Goal: Task Accomplishment & Management: Manage account settings

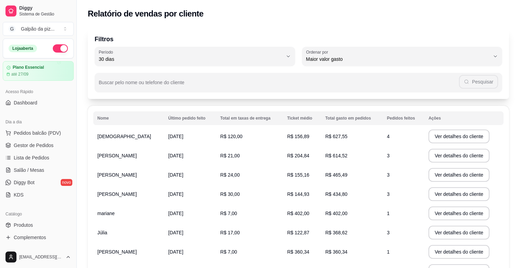
select select "30"
select select "HIGHEST_TOTAL_SPENT_WITH_ORDERS"
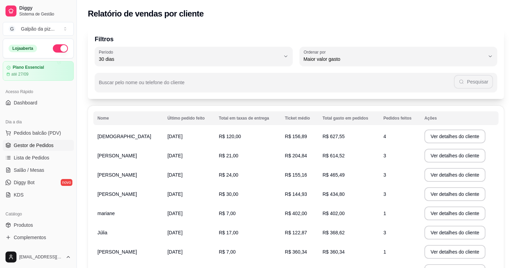
click at [25, 143] on span "Gestor de Pedidos" at bounding box center [34, 145] width 40 height 7
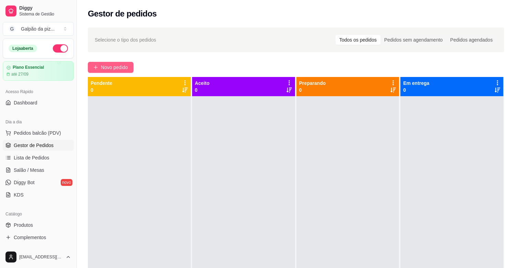
click at [103, 66] on span "Novo pedido" at bounding box center [114, 67] width 27 height 8
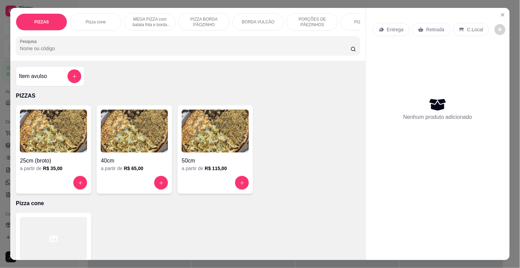
click at [192, 130] on img at bounding box center [215, 130] width 67 height 43
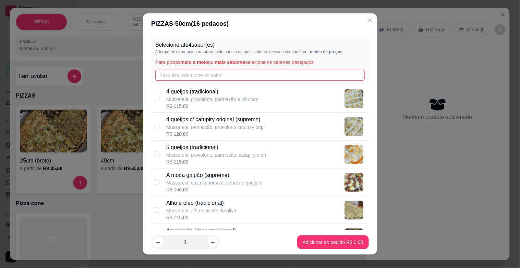
click at [234, 74] on input "text" at bounding box center [260, 75] width 210 height 11
click at [186, 75] on input "text" at bounding box center [260, 75] width 210 height 11
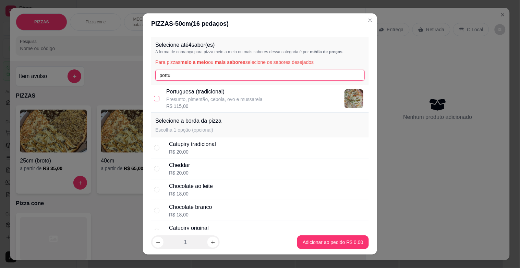
type input "portu"
drag, startPoint x: 155, startPoint y: 97, endPoint x: 174, endPoint y: 91, distance: 19.5
click at [155, 97] on input "checkbox" at bounding box center [156, 98] width 5 height 5
checkbox input "true"
click at [174, 73] on input "portu" at bounding box center [260, 75] width 210 height 11
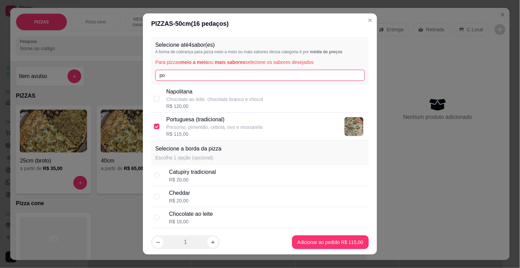
type input "p"
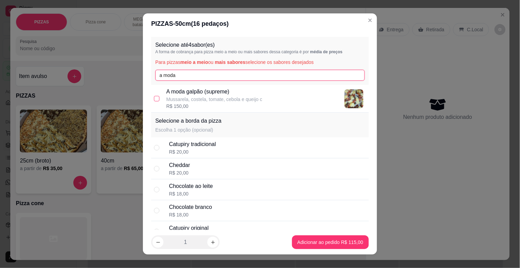
type input "a moda"
click at [155, 97] on input "checkbox" at bounding box center [156, 98] width 5 height 5
checkbox input "true"
click at [186, 75] on input "a moda" at bounding box center [260, 75] width 210 height 11
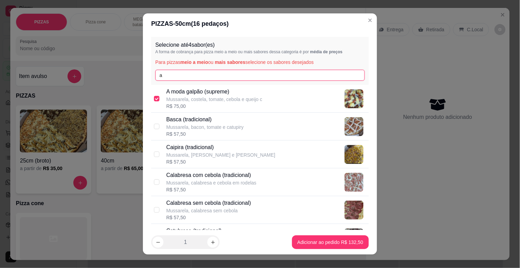
type input "a"
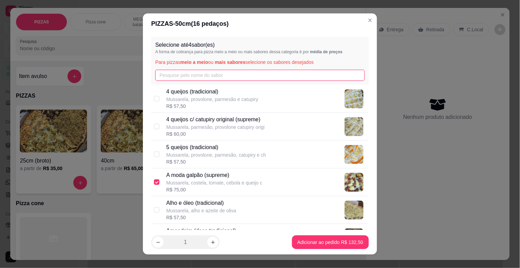
click at [198, 73] on input "text" at bounding box center [260, 75] width 210 height 11
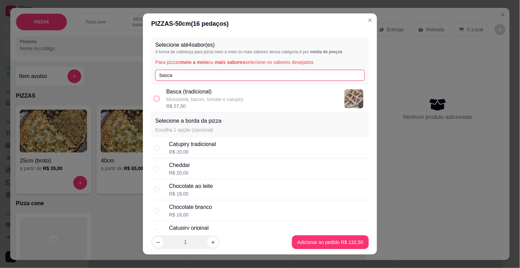
type input "basca"
click at [154, 98] on input "checkbox" at bounding box center [156, 98] width 5 height 5
checkbox input "true"
click at [179, 78] on input "basca" at bounding box center [260, 75] width 210 height 11
type input "b"
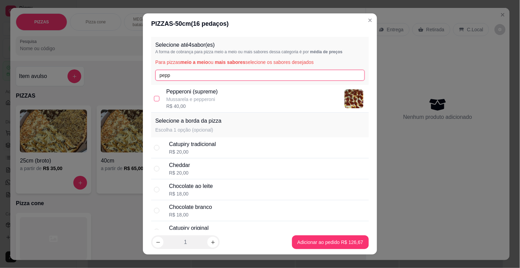
type input "pepp"
click at [154, 99] on input "checkbox" at bounding box center [156, 98] width 5 height 5
checkbox input "true"
click at [189, 76] on input "pepp" at bounding box center [260, 75] width 210 height 11
type input "p"
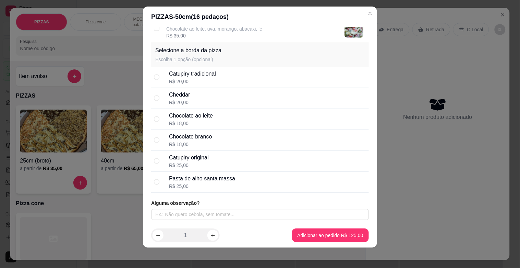
scroll to position [9, 0]
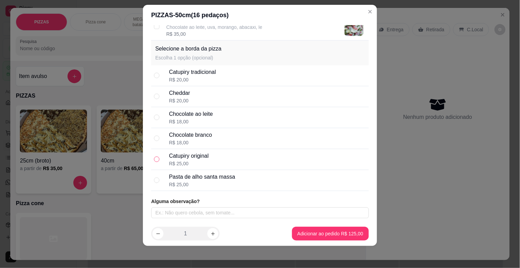
click at [155, 158] on input "radio" at bounding box center [156, 158] width 5 height 5
radio input "true"
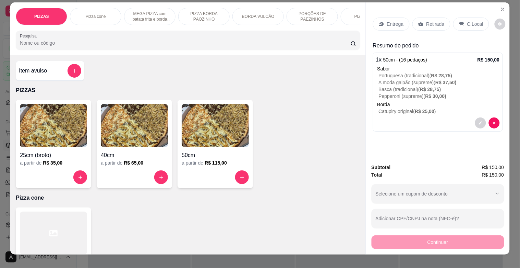
scroll to position [0, 0]
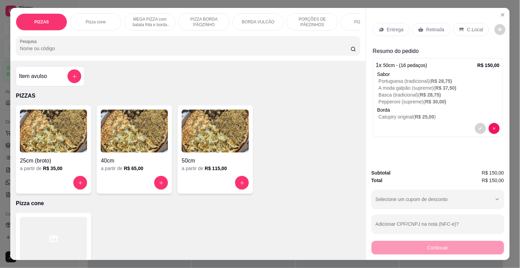
click at [387, 28] on p "Entrega" at bounding box center [395, 29] width 17 height 7
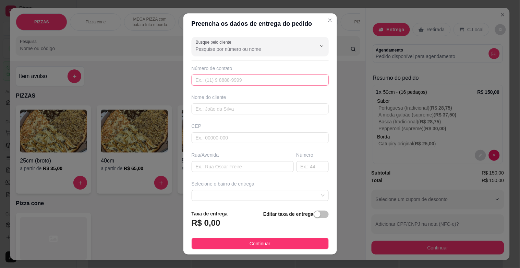
click at [199, 81] on input "text" at bounding box center [260, 79] width 137 height 11
click at [234, 79] on input "text" at bounding box center [260, 79] width 137 height 11
type input "[PHONE_NUMBER]"
click at [265, 108] on input "text" at bounding box center [260, 108] width 137 height 11
type input "oliveira top dog"
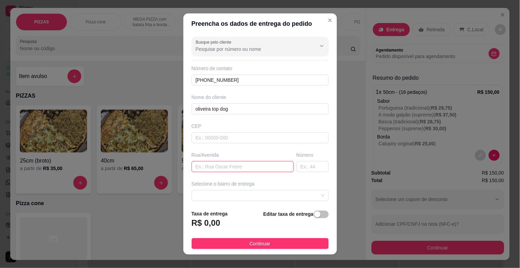
click at [234, 164] on input "text" at bounding box center [243, 166] width 102 height 11
type input "rua [PERSON_NAME]"
click at [297, 164] on input "text" at bounding box center [313, 166] width 32 height 11
click at [230, 191] on span at bounding box center [260, 195] width 129 height 10
type input "361"
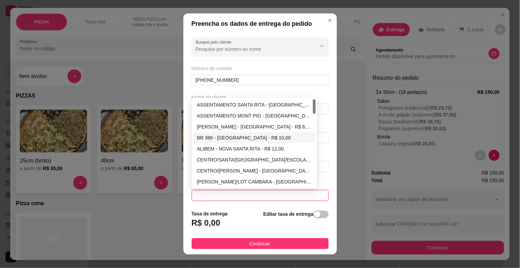
scroll to position [38, 0]
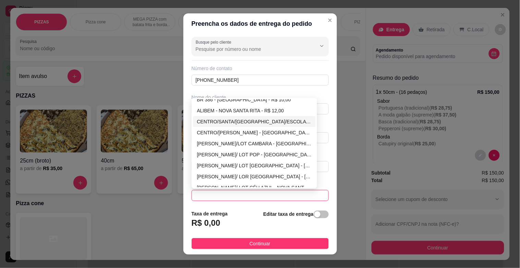
click at [221, 123] on div "CENTRO/SANTA/[GEOGRAPHIC_DATA]/ESCOLA FAZENDA - [GEOGRAPHIC_DATA]$ 7,00" at bounding box center [254, 122] width 115 height 8
type input "NOVA SANTA RITA"
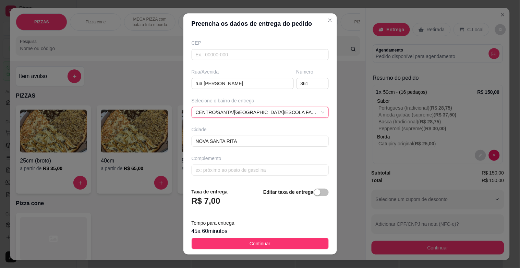
scroll to position [9, 0]
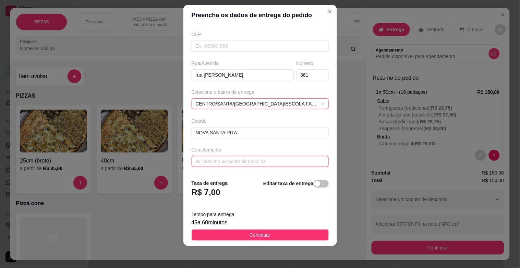
click at [240, 163] on input "text" at bounding box center [260, 161] width 137 height 11
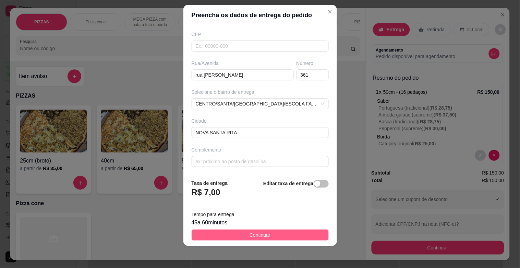
click at [263, 231] on span "Continuar" at bounding box center [260, 235] width 21 height 8
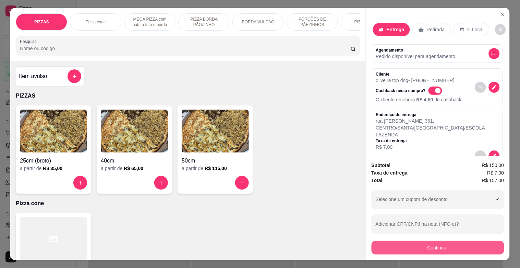
click at [423, 242] on button "Continuar" at bounding box center [438, 247] width 133 height 14
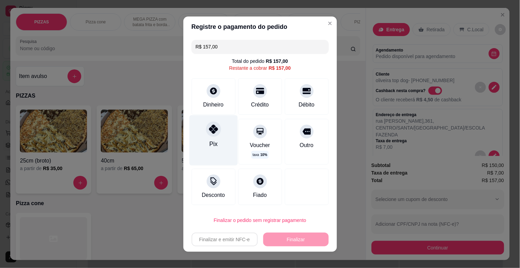
click at [210, 130] on icon at bounding box center [213, 128] width 9 height 9
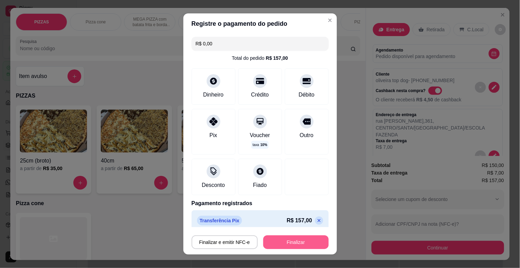
click at [285, 238] on button "Finalizar" at bounding box center [296, 242] width 66 height 14
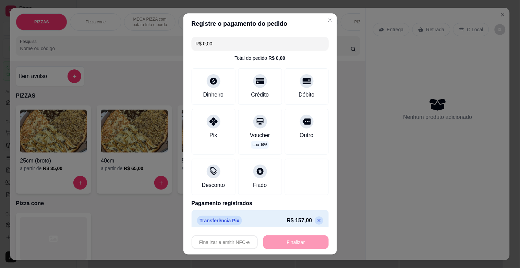
type input "-R$ 157,00"
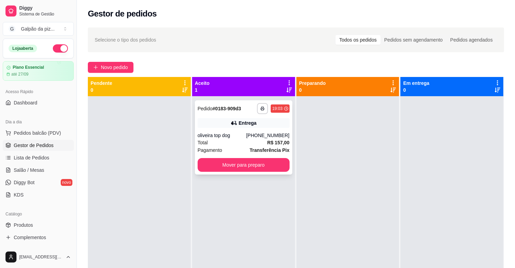
click at [240, 141] on div "Total R$ 157,00" at bounding box center [244, 143] width 92 height 8
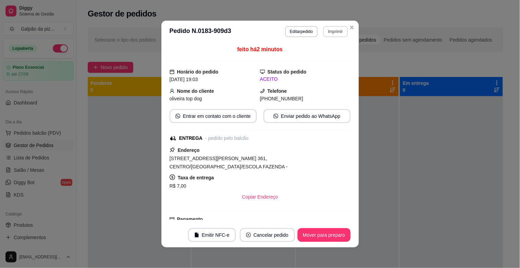
click at [337, 32] on button "Imprimir" at bounding box center [335, 31] width 24 height 11
click at [332, 52] on button "IMPRESSORA" at bounding box center [321, 55] width 48 height 11
click at [340, 236] on button "Mover para preparo" at bounding box center [323, 234] width 51 height 13
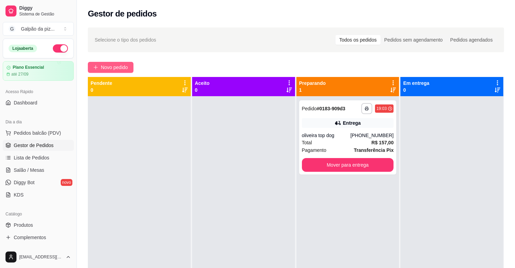
click at [95, 67] on icon "plus" at bounding box center [96, 67] width 4 height 0
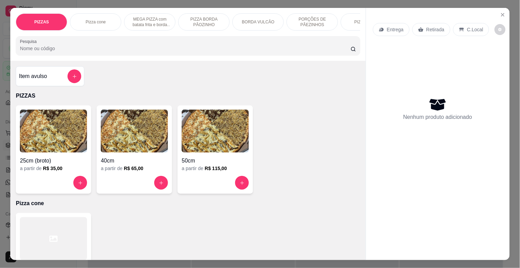
click at [118, 142] on img at bounding box center [134, 130] width 67 height 43
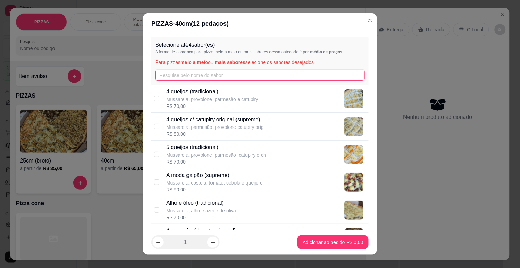
click at [262, 73] on input "text" at bounding box center [260, 75] width 210 height 11
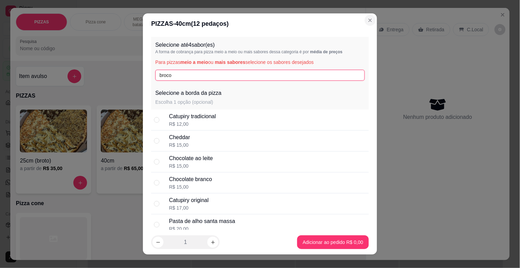
type input "broco"
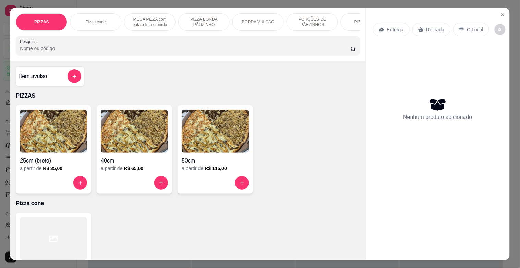
click at [127, 127] on img at bounding box center [134, 130] width 67 height 43
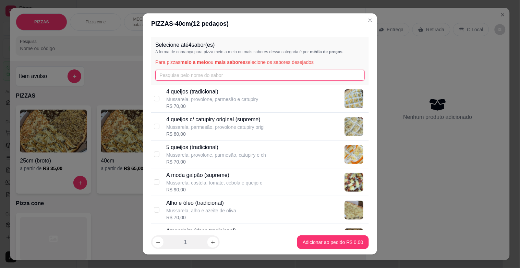
click at [202, 77] on input "text" at bounding box center [260, 75] width 210 height 11
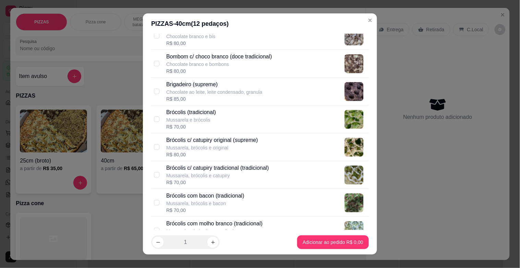
scroll to position [76, 0]
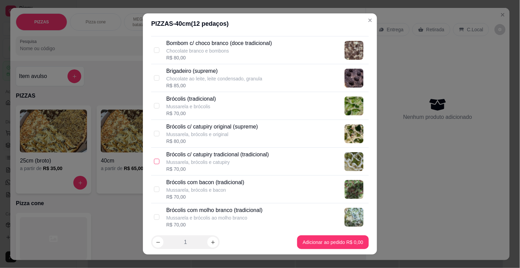
type input "br"
click at [154, 160] on input "checkbox" at bounding box center [156, 160] width 5 height 5
checkbox input "true"
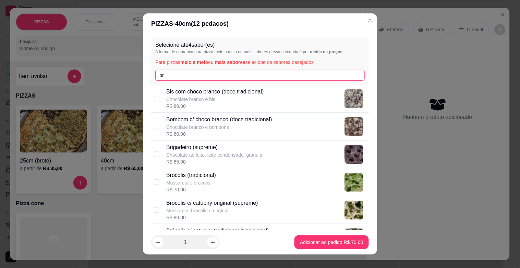
click at [178, 77] on input "br" at bounding box center [260, 75] width 210 height 11
type input "b"
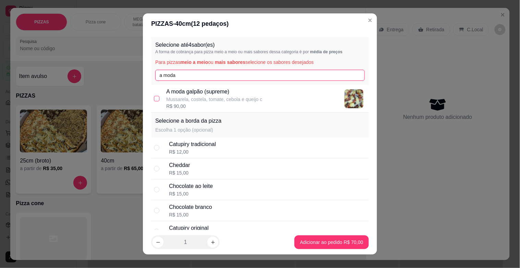
type input "a moda"
click at [155, 99] on input "checkbox" at bounding box center [156, 98] width 5 height 5
checkbox input "true"
click at [174, 79] on input "a moda" at bounding box center [260, 75] width 210 height 11
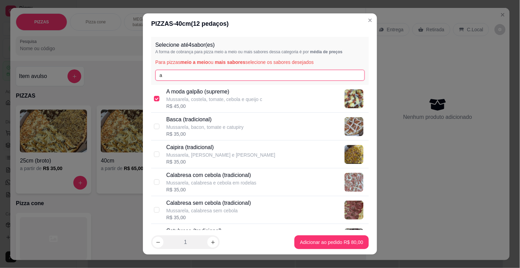
type input "a"
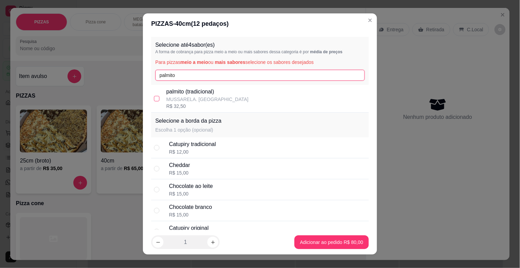
type input "palmito"
click at [155, 97] on input "checkbox" at bounding box center [156, 98] width 5 height 5
checkbox input "true"
click at [177, 74] on input "palmito" at bounding box center [260, 75] width 210 height 11
type input "p"
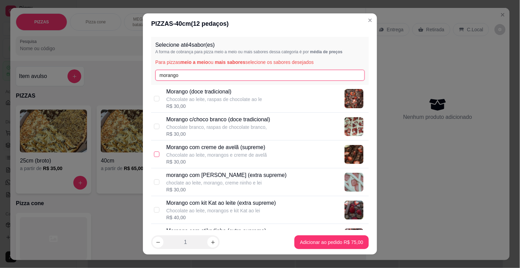
type input "morango"
click at [154, 153] on input "checkbox" at bounding box center [156, 153] width 5 height 5
checkbox input "true"
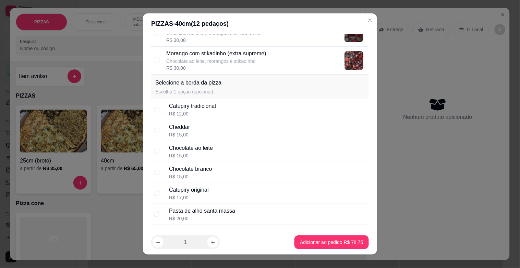
scroll to position [203, 0]
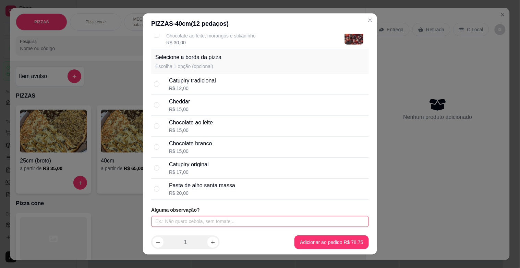
click at [191, 221] on input "text" at bounding box center [260, 221] width 218 height 11
type input "tirar a carne e acrescentar azeitonas"
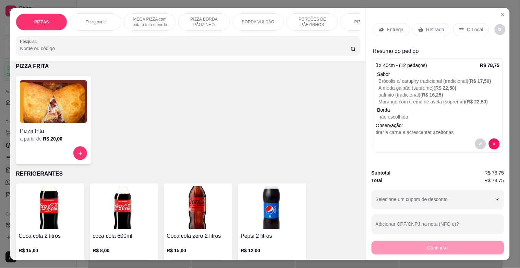
scroll to position [800, 0]
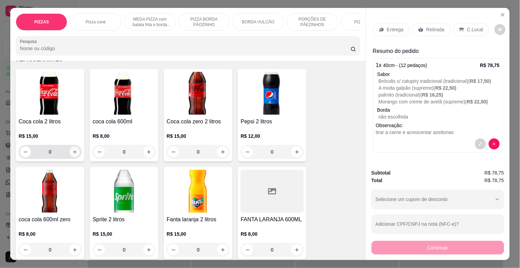
click at [73, 153] on icon "increase-product-quantity" at bounding box center [74, 151] width 3 height 3
type input "1"
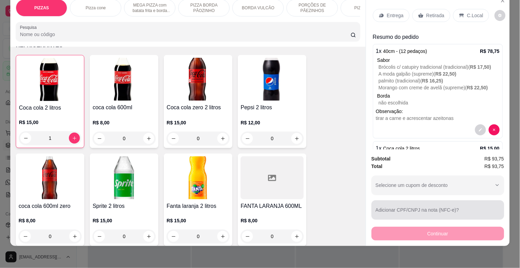
scroll to position [0, 0]
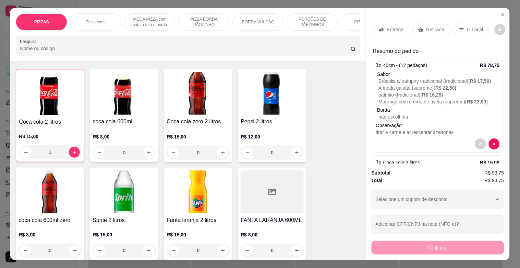
click at [390, 26] on p "Entrega" at bounding box center [395, 29] width 17 height 7
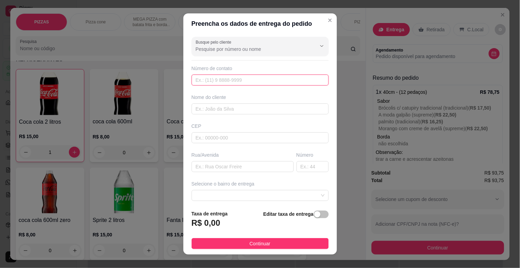
click at [206, 82] on input "text" at bounding box center [260, 79] width 137 height 11
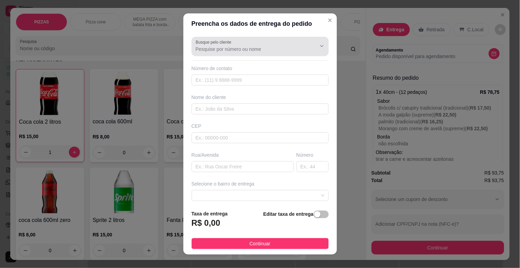
click at [229, 43] on label "Busque pelo cliente" at bounding box center [215, 42] width 38 height 6
click at [229, 46] on input "Busque pelo cliente" at bounding box center [251, 49] width 110 height 7
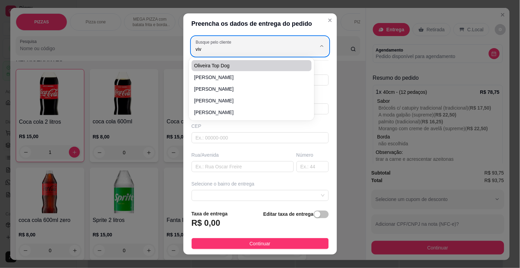
type input "vivi"
click at [227, 63] on span "vivi" at bounding box center [248, 65] width 108 height 7
type input "5198090032"
type input "vivi"
type input "estrada dos pires"
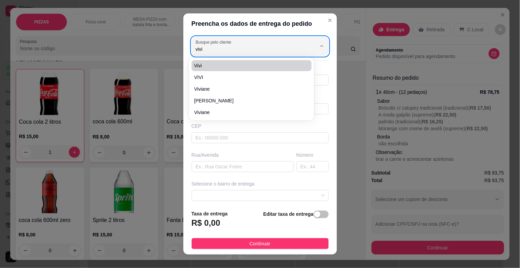
type input "110"
type input "NOVA SANTA RITA"
type input "condominio lions"
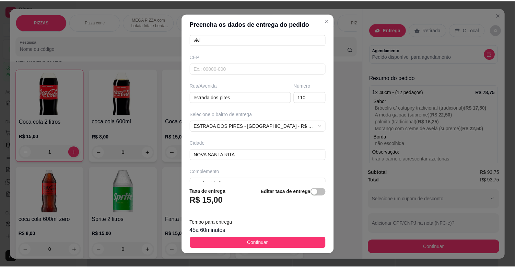
scroll to position [83, 0]
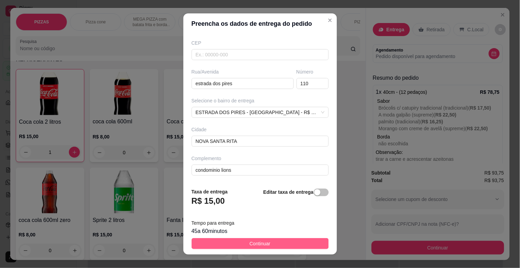
type input "vivi"
click at [251, 239] on span "Continuar" at bounding box center [260, 243] width 21 height 8
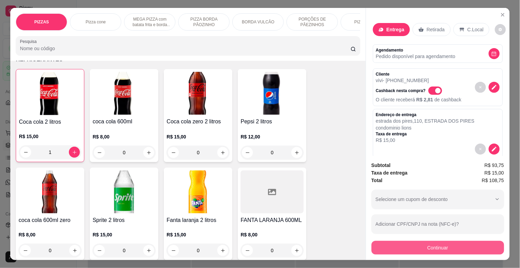
click at [440, 245] on button "Continuar" at bounding box center [438, 247] width 133 height 14
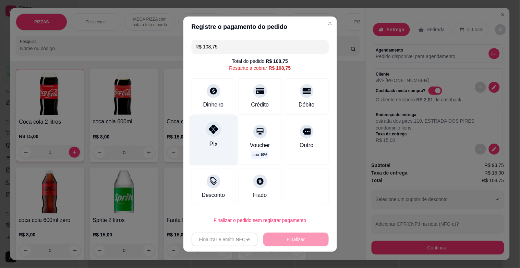
click at [213, 134] on div at bounding box center [213, 128] width 15 height 15
type input "R$ 0,00"
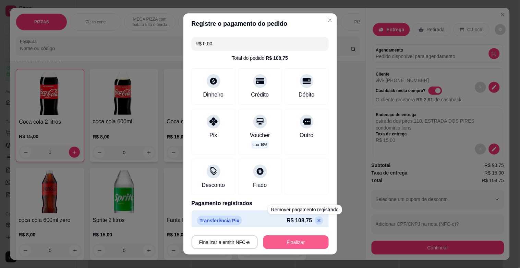
click at [289, 241] on button "Finalizar" at bounding box center [296, 242] width 66 height 14
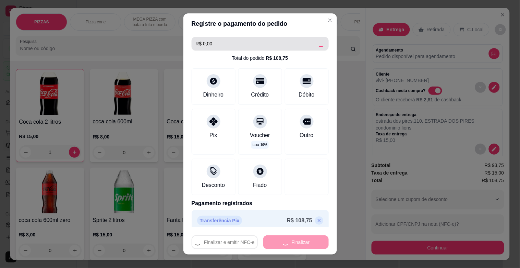
type input "0"
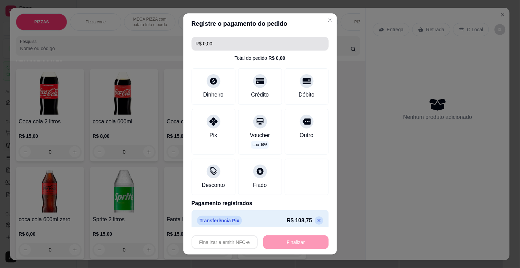
type input "-R$ 108,75"
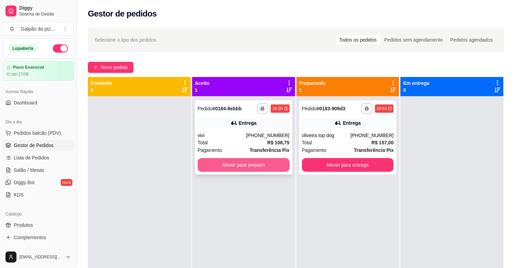
click at [216, 169] on button "Mover para preparo" at bounding box center [244, 165] width 92 height 14
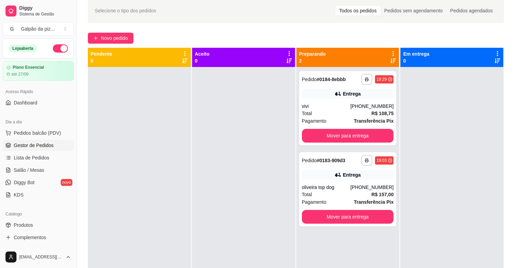
scroll to position [28, 0]
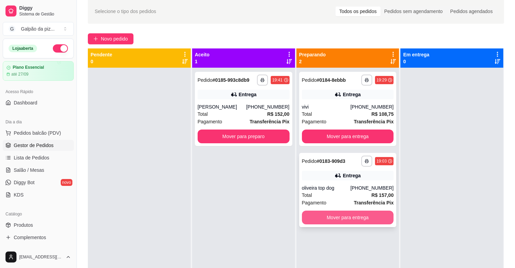
click at [352, 218] on button "Mover para entrega" at bounding box center [348, 217] width 92 height 14
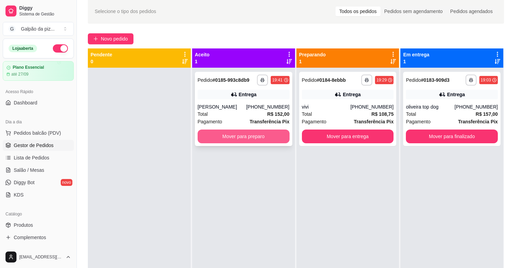
click at [264, 138] on button "Mover para preparo" at bounding box center [244, 136] width 92 height 14
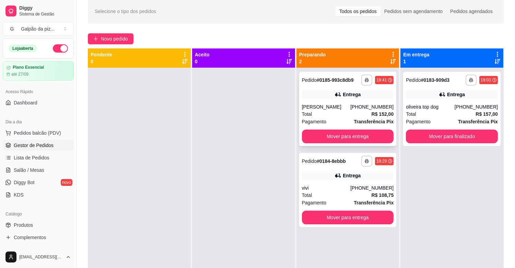
click at [329, 105] on div "[PERSON_NAME]" at bounding box center [326, 106] width 49 height 7
click at [324, 216] on button "Mover para entrega" at bounding box center [347, 217] width 89 height 13
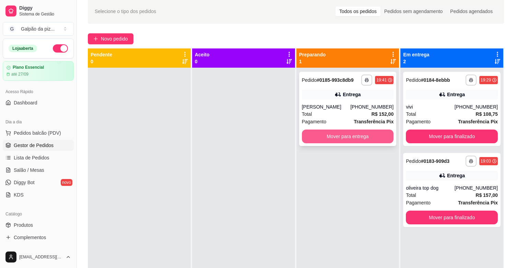
click at [332, 130] on button "Mover para entrega" at bounding box center [348, 136] width 92 height 14
click at [316, 137] on button "Mover para entrega" at bounding box center [348, 136] width 92 height 14
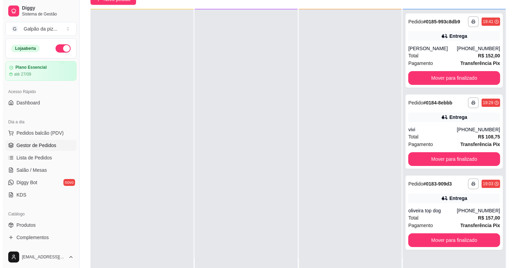
scroll to position [105, 0]
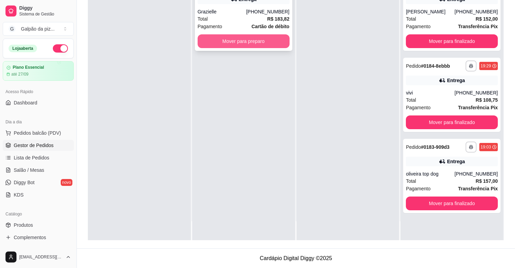
click at [247, 39] on button "Mover para preparo" at bounding box center [244, 41] width 92 height 14
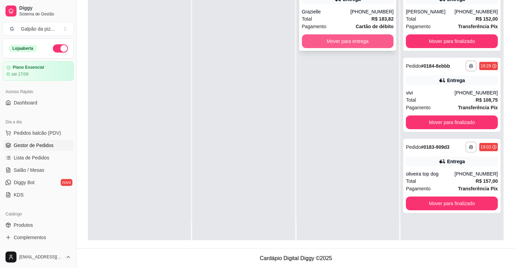
click at [340, 38] on button "Mover para entrega" at bounding box center [348, 41] width 92 height 14
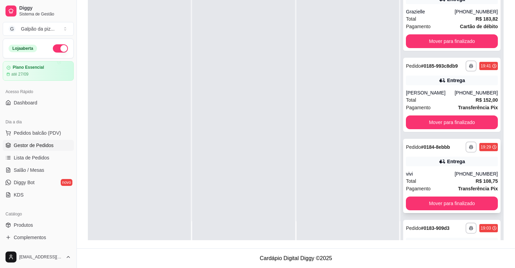
click at [432, 167] on div "**********" at bounding box center [451, 176] width 97 height 74
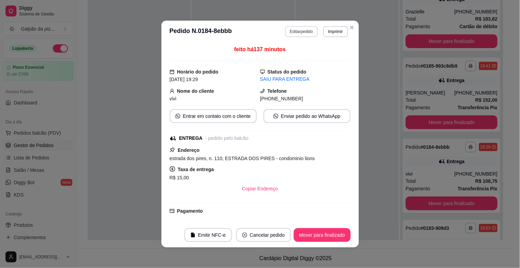
click at [305, 30] on button "Editar pedido" at bounding box center [301, 31] width 33 height 11
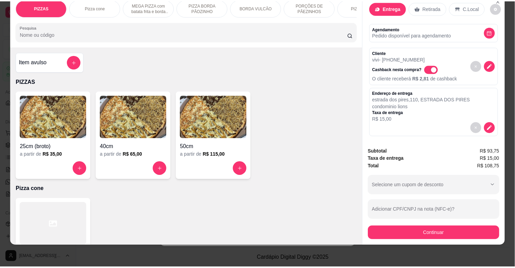
scroll to position [0, 0]
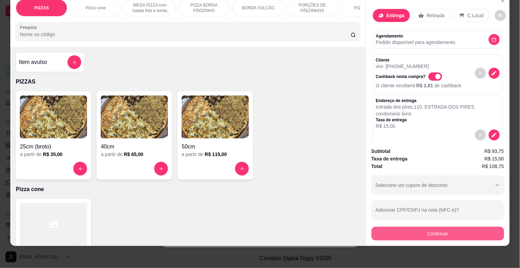
click at [424, 226] on button "Continuar" at bounding box center [438, 233] width 133 height 14
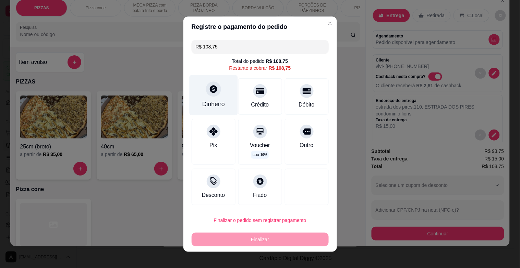
click at [210, 91] on icon at bounding box center [214, 89] width 8 height 8
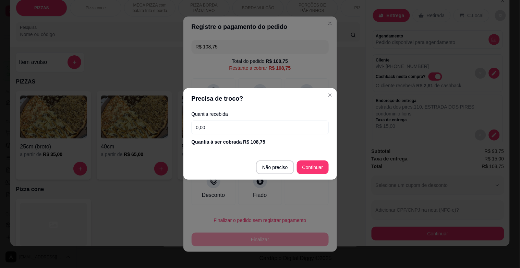
click at [227, 122] on input "0,00" at bounding box center [260, 127] width 137 height 14
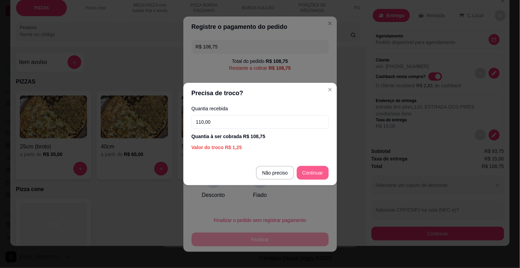
type input "110,00"
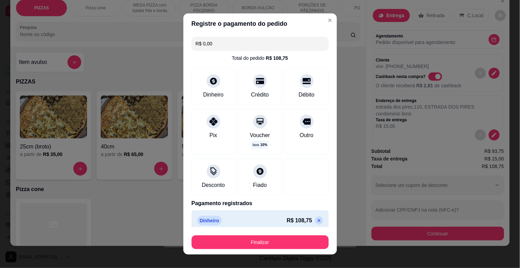
type input "R$ 0,00"
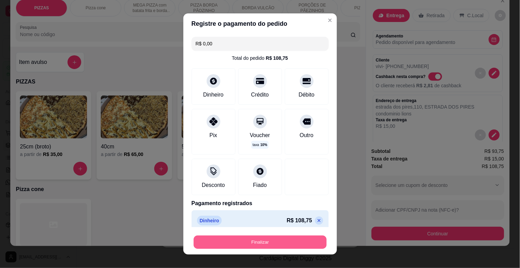
click at [266, 239] on button "Finalizar" at bounding box center [260, 241] width 133 height 13
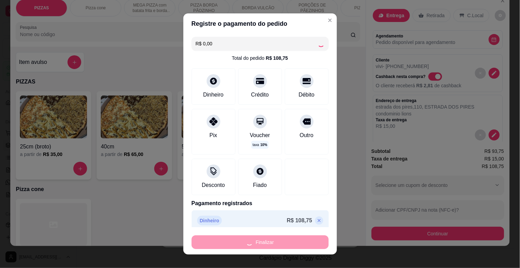
type input "0"
type input "-R$ 108,75"
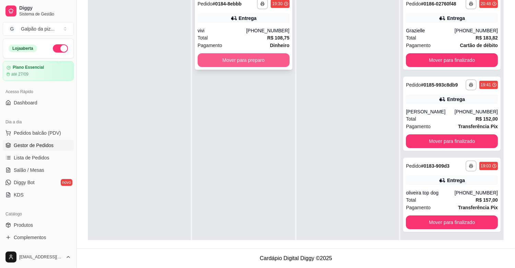
click at [222, 57] on button "Mover para preparo" at bounding box center [244, 60] width 92 height 14
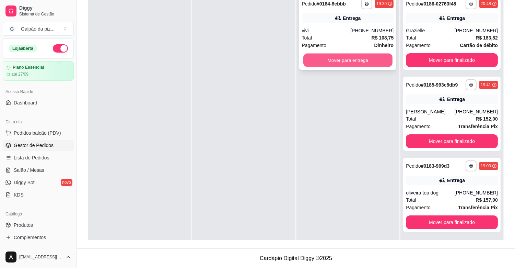
click at [304, 58] on button "Mover para entrega" at bounding box center [347, 60] width 89 height 13
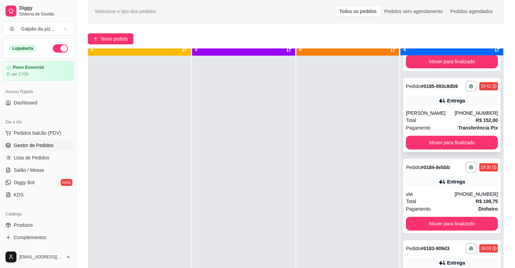
scroll to position [19, 0]
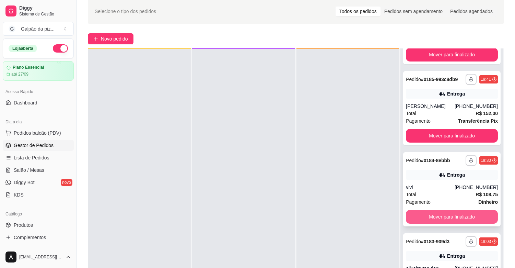
click at [448, 214] on button "Mover para finalizado" at bounding box center [452, 217] width 92 height 14
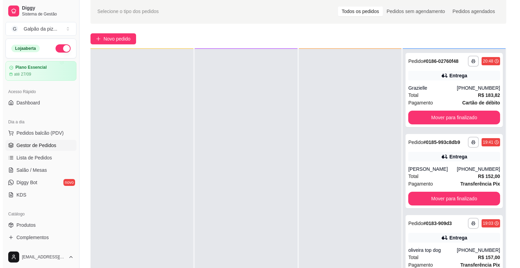
scroll to position [0, 0]
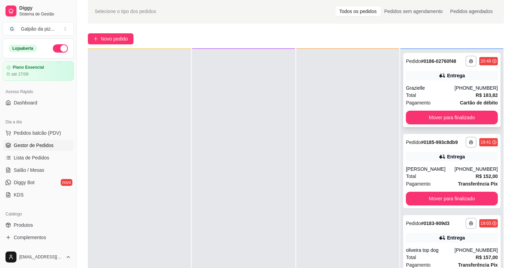
click at [429, 84] on div "Grazielle" at bounding box center [430, 87] width 49 height 7
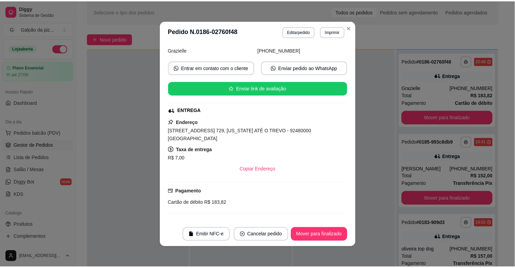
scroll to position [152, 0]
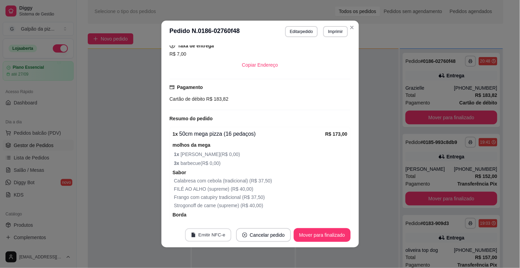
click at [212, 237] on button "Emitir NFC-e" at bounding box center [208, 234] width 46 height 13
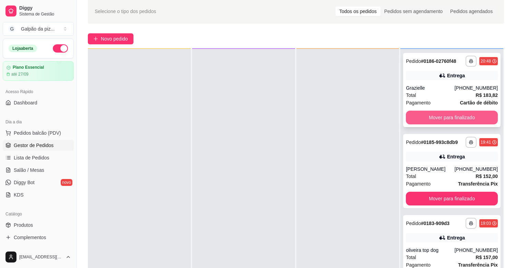
click at [427, 122] on button "Mover para finalizado" at bounding box center [452, 117] width 92 height 14
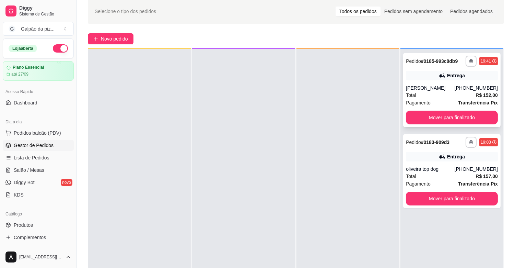
click at [432, 102] on div "Pagamento Transferência Pix" at bounding box center [452, 103] width 92 height 8
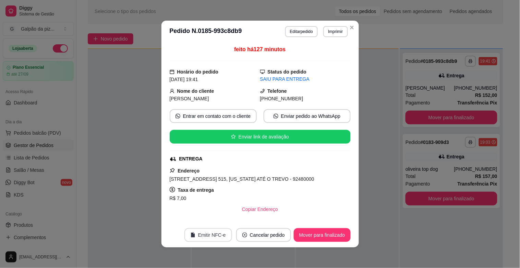
click at [206, 235] on button "Emitir NFC-e" at bounding box center [209, 235] width 48 height 14
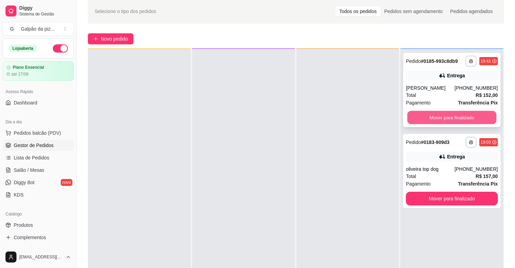
click at [419, 121] on button "Mover para finalizado" at bounding box center [451, 117] width 89 height 13
click at [423, 169] on div "oliveira top dog" at bounding box center [430, 168] width 49 height 7
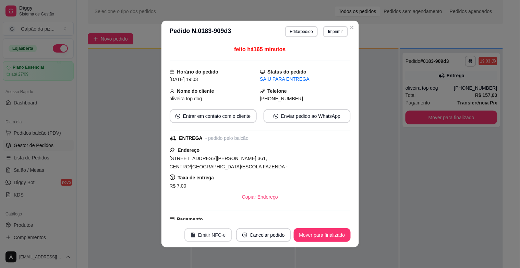
click at [211, 234] on button "Emitir NFC-e" at bounding box center [209, 235] width 48 height 14
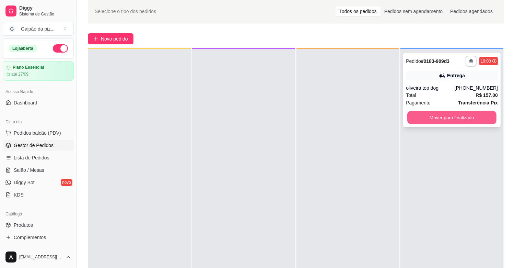
click at [407, 121] on button "Mover para finalizado" at bounding box center [451, 117] width 89 height 13
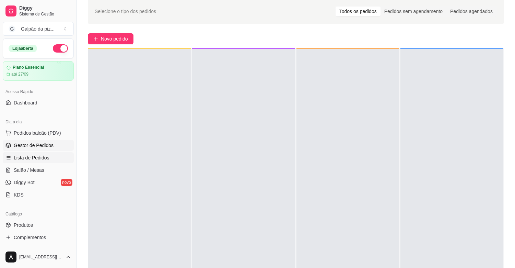
click at [31, 159] on span "Lista de Pedidos" at bounding box center [32, 157] width 36 height 7
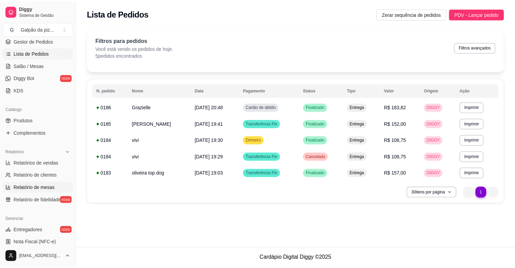
scroll to position [114, 0]
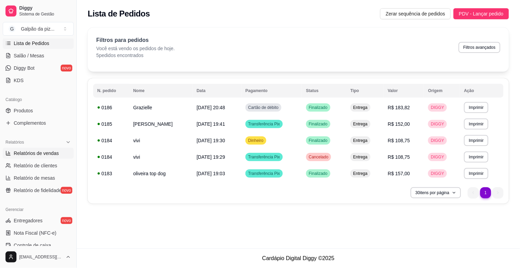
click at [24, 153] on span "Relatórios de vendas" at bounding box center [36, 153] width 45 height 7
select select "ALL"
select select "0"
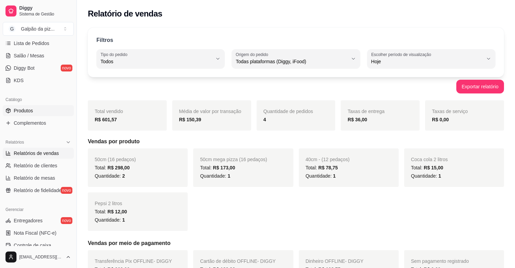
drag, startPoint x: 26, startPoint y: 108, endPoint x: 200, endPoint y: 126, distance: 175.2
click at [27, 109] on span "Produtos" at bounding box center [23, 110] width 19 height 7
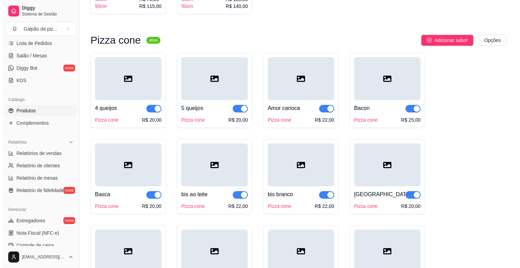
scroll to position [2835, 0]
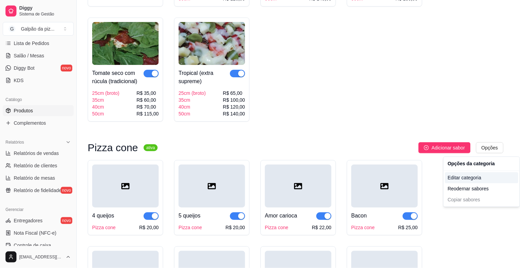
click at [460, 177] on div "Editar categoria" at bounding box center [481, 177] width 73 height 11
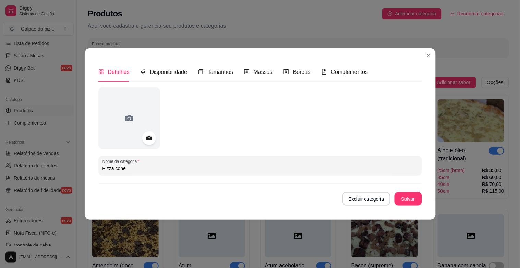
scroll to position [2275, 0]
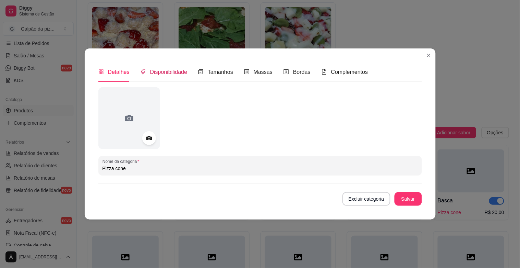
click at [176, 74] on span "Disponibilidade" at bounding box center [168, 72] width 37 height 6
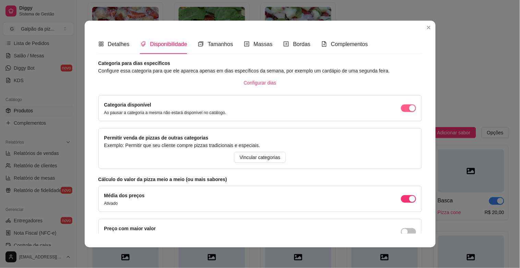
click at [401, 110] on span "button" at bounding box center [408, 108] width 15 height 8
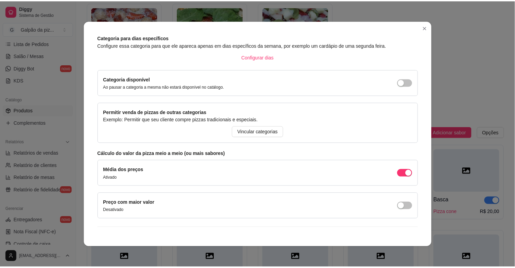
scroll to position [39, 0]
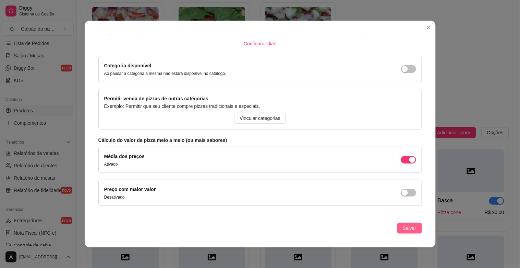
click at [403, 226] on span "Salvar" at bounding box center [410, 228] width 14 height 8
